Goal: Transaction & Acquisition: Purchase product/service

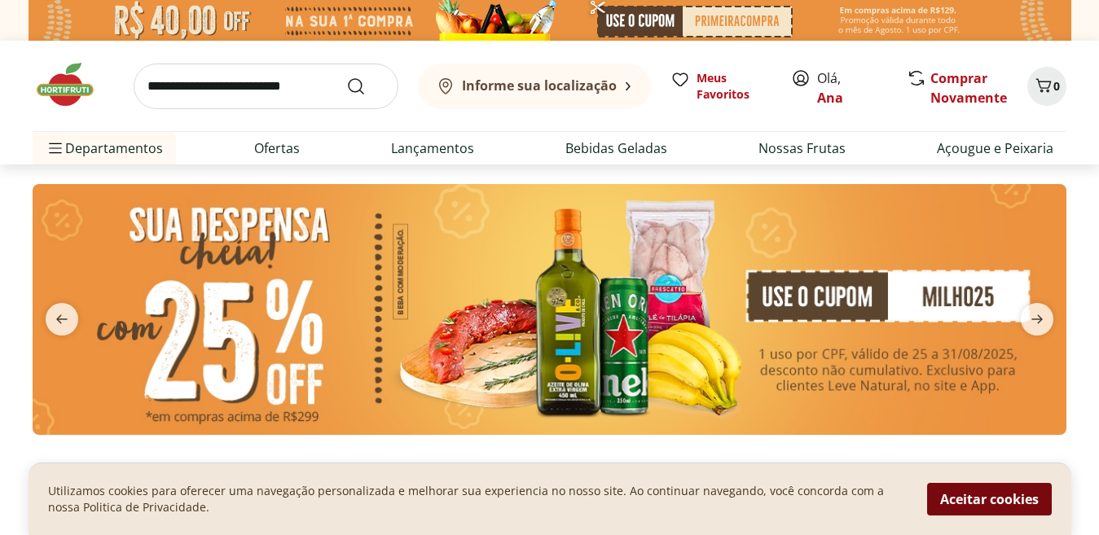
click at [1016, 505] on button "Aceitar cookies" at bounding box center [989, 499] width 125 height 33
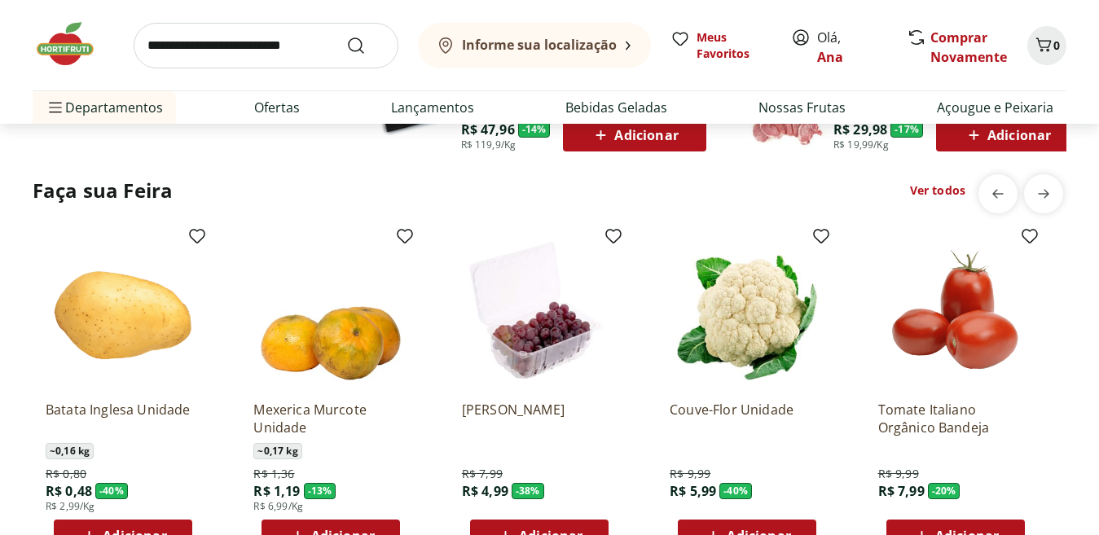
scroll to position [1282, 0]
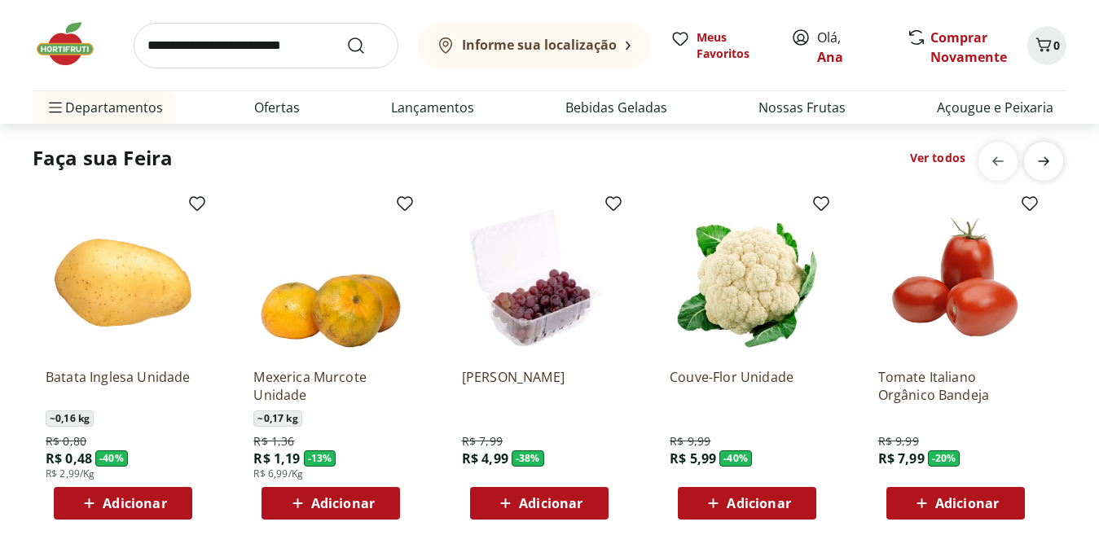
click at [1048, 161] on icon "next" at bounding box center [1043, 161] width 11 height 9
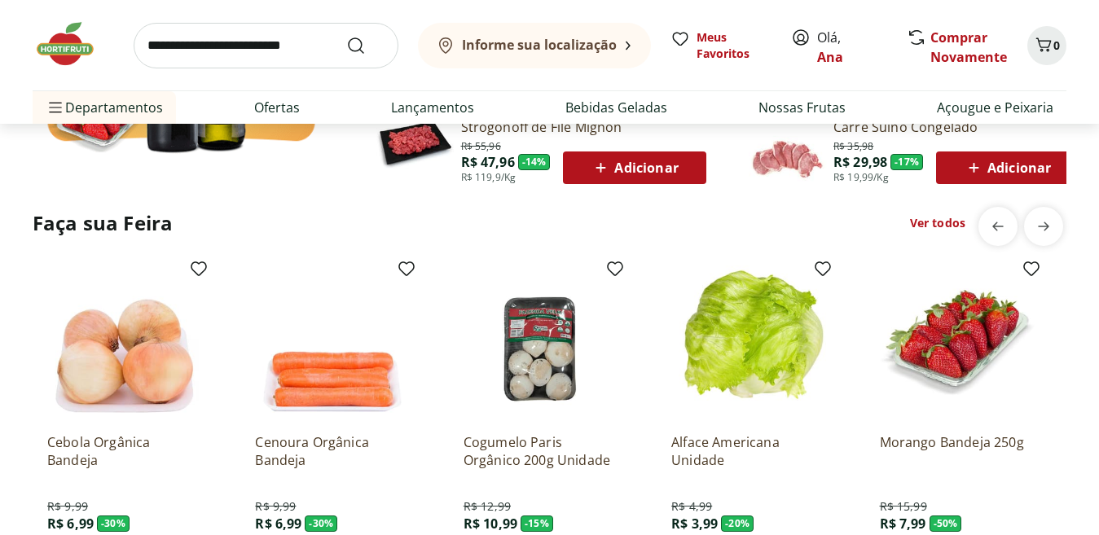
scroll to position [1434, 0]
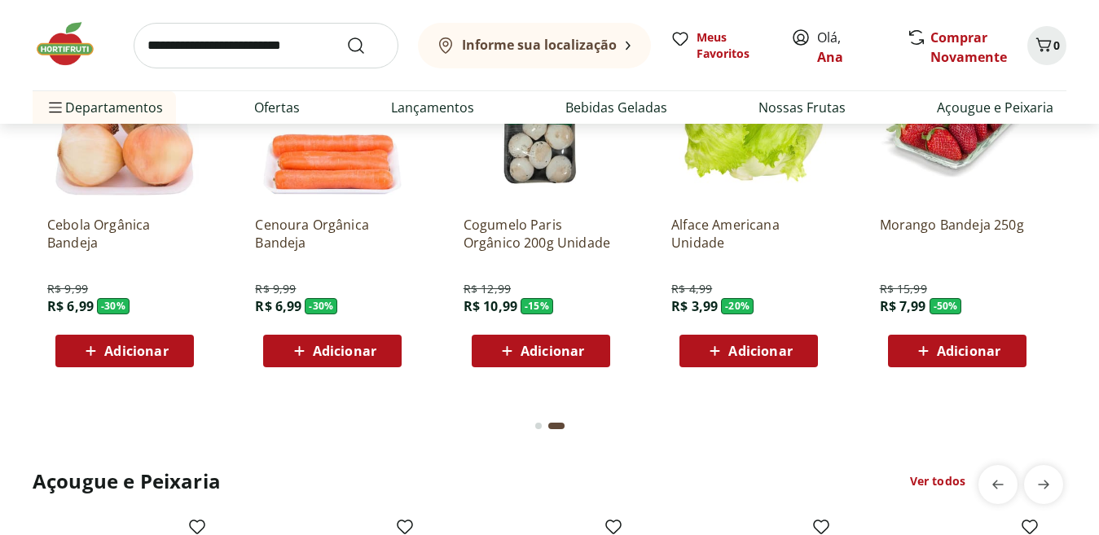
click at [976, 355] on span "Adicionar" at bounding box center [969, 351] width 64 height 13
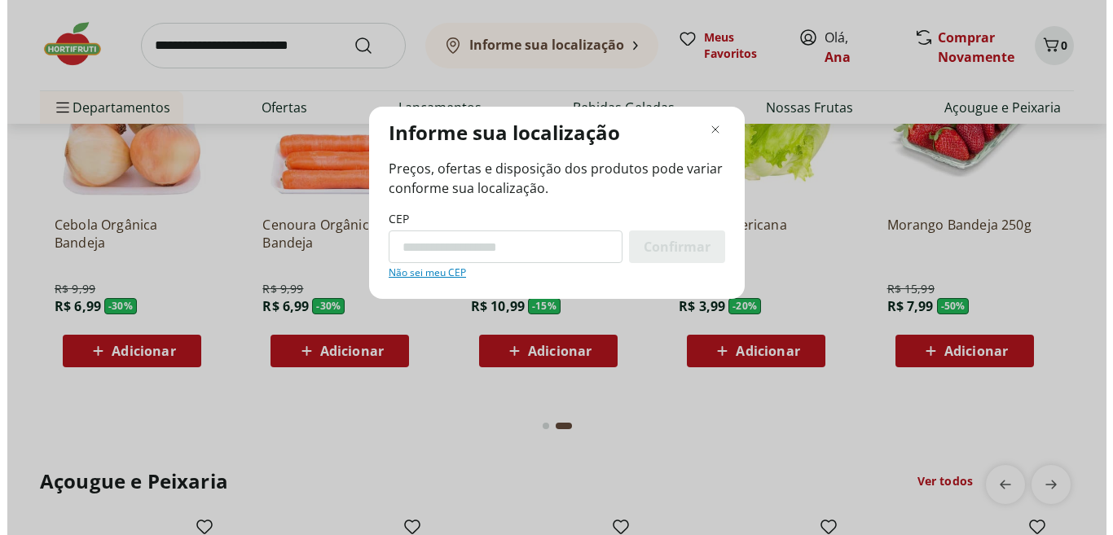
scroll to position [1439, 0]
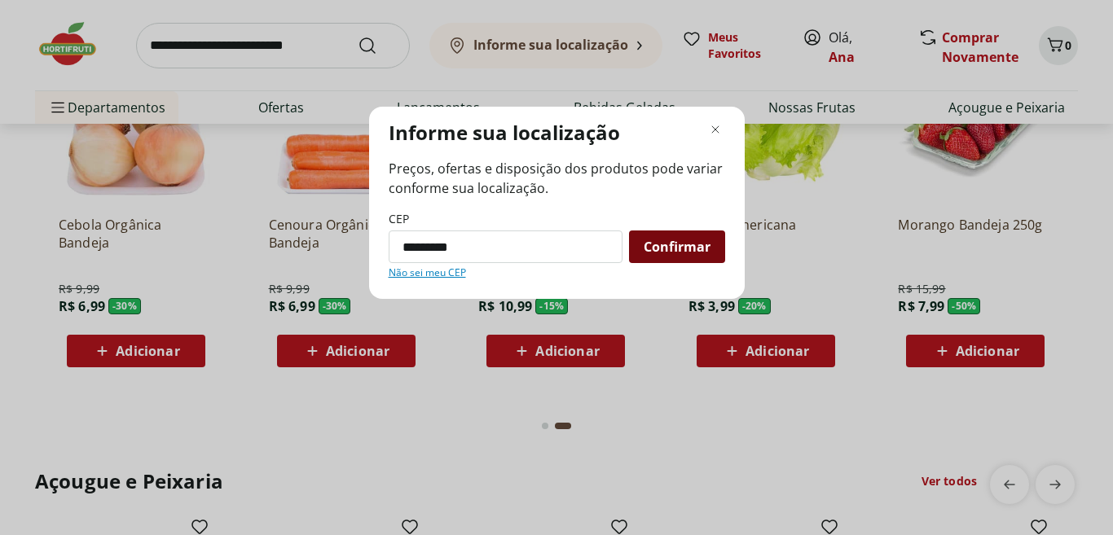
type input "*********"
click at [670, 243] on span "Confirmar" at bounding box center [677, 246] width 67 height 13
click at [671, 245] on span "Confirmar" at bounding box center [677, 246] width 67 height 13
click at [672, 247] on span "Confirmar" at bounding box center [677, 246] width 67 height 13
click at [667, 253] on span "Confirmar" at bounding box center [677, 246] width 67 height 13
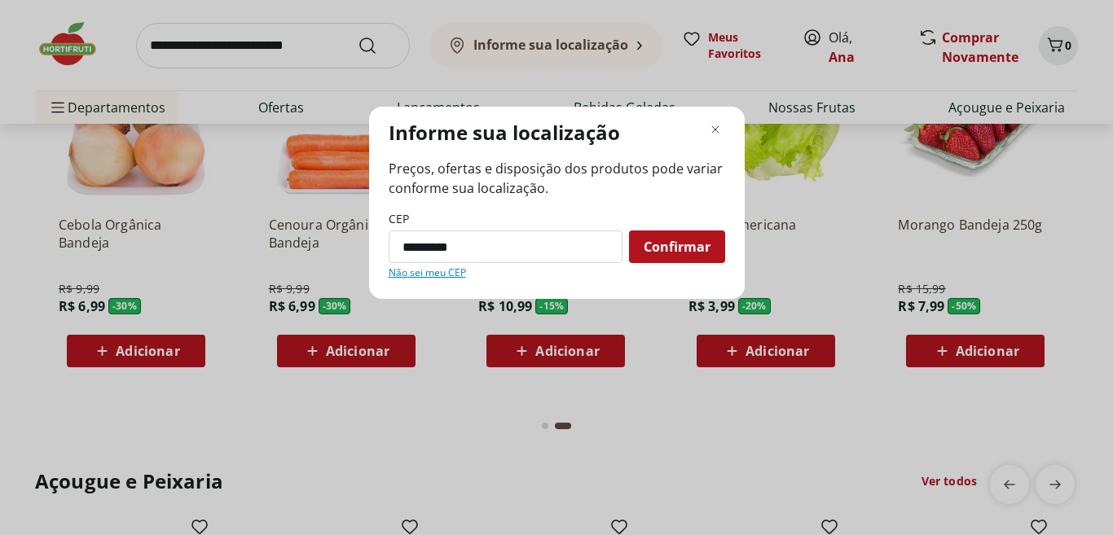
click at [667, 253] on span "Confirmar" at bounding box center [677, 246] width 67 height 13
click at [675, 252] on span "Confirmar" at bounding box center [677, 246] width 67 height 13
